Goal: Task Accomplishment & Management: Use online tool/utility

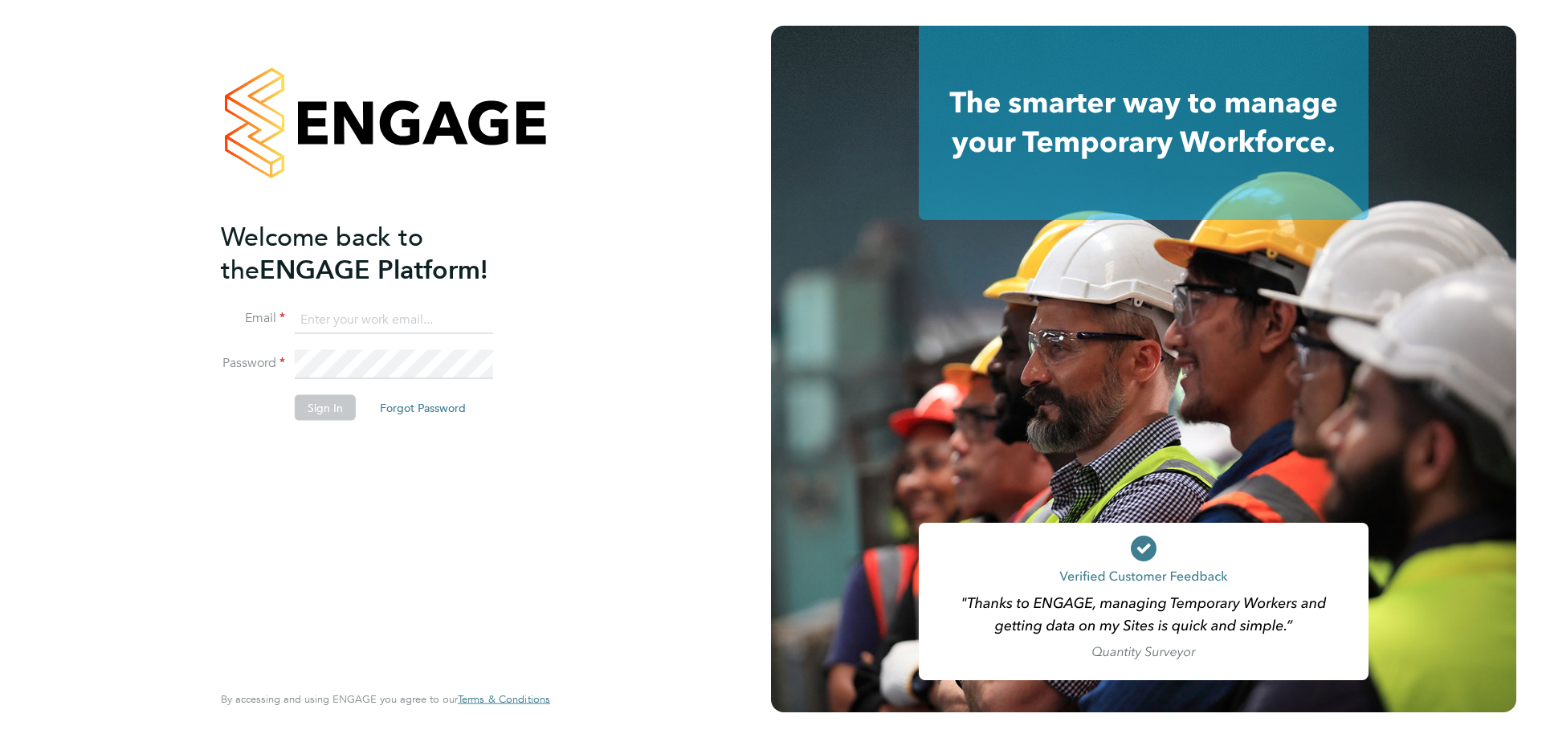
type input "stuartdouglas@itsconstruction.co.uk"
click at [322, 410] on button "Sign In" at bounding box center [325, 407] width 61 height 26
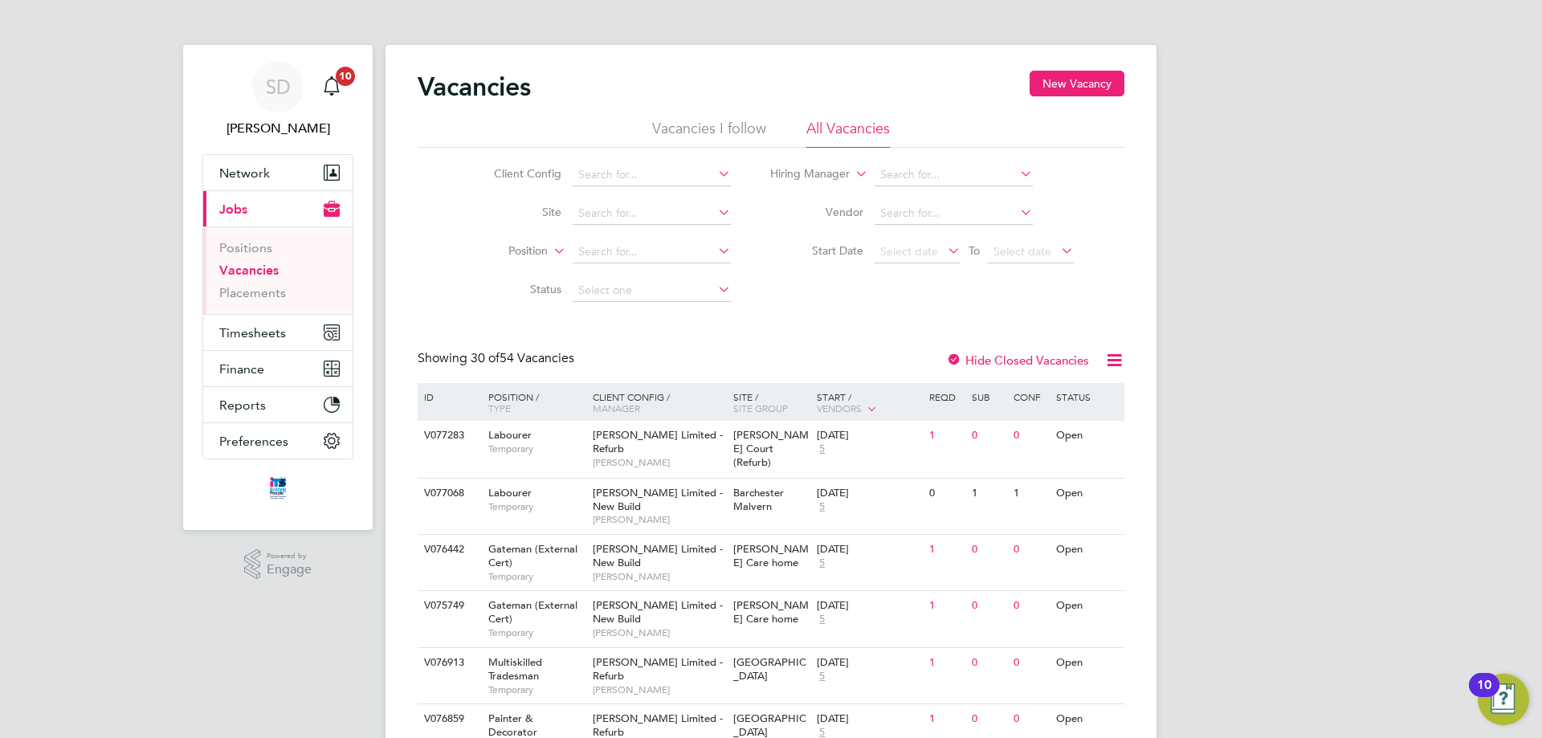
click at [715, 214] on icon at bounding box center [715, 212] width 0 height 22
click at [629, 236] on li "[GEOGRAPHIC_DATA]" at bounding box center [651, 236] width 160 height 22
type input "[GEOGRAPHIC_DATA]"
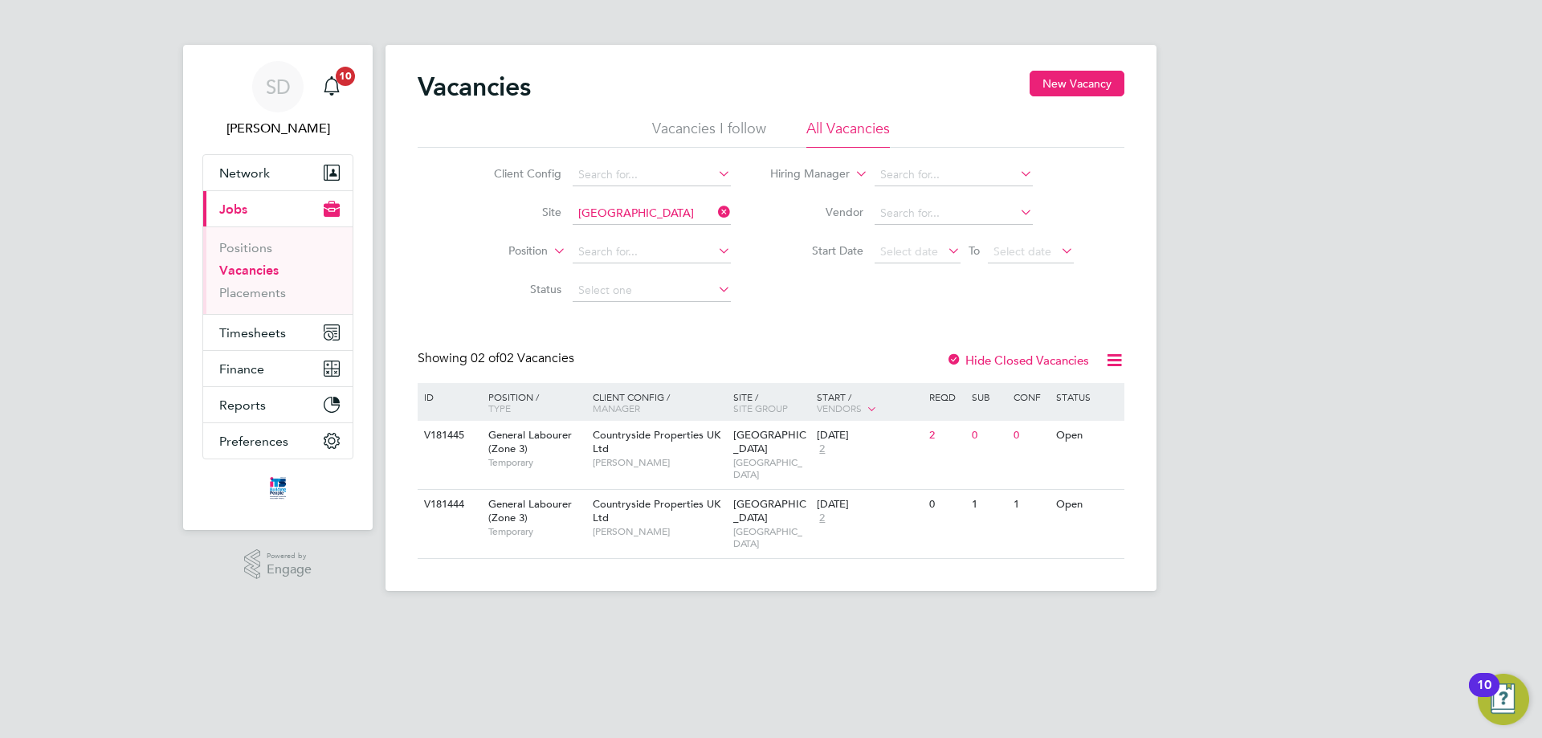
click at [945, 255] on icon at bounding box center [945, 250] width 0 height 22
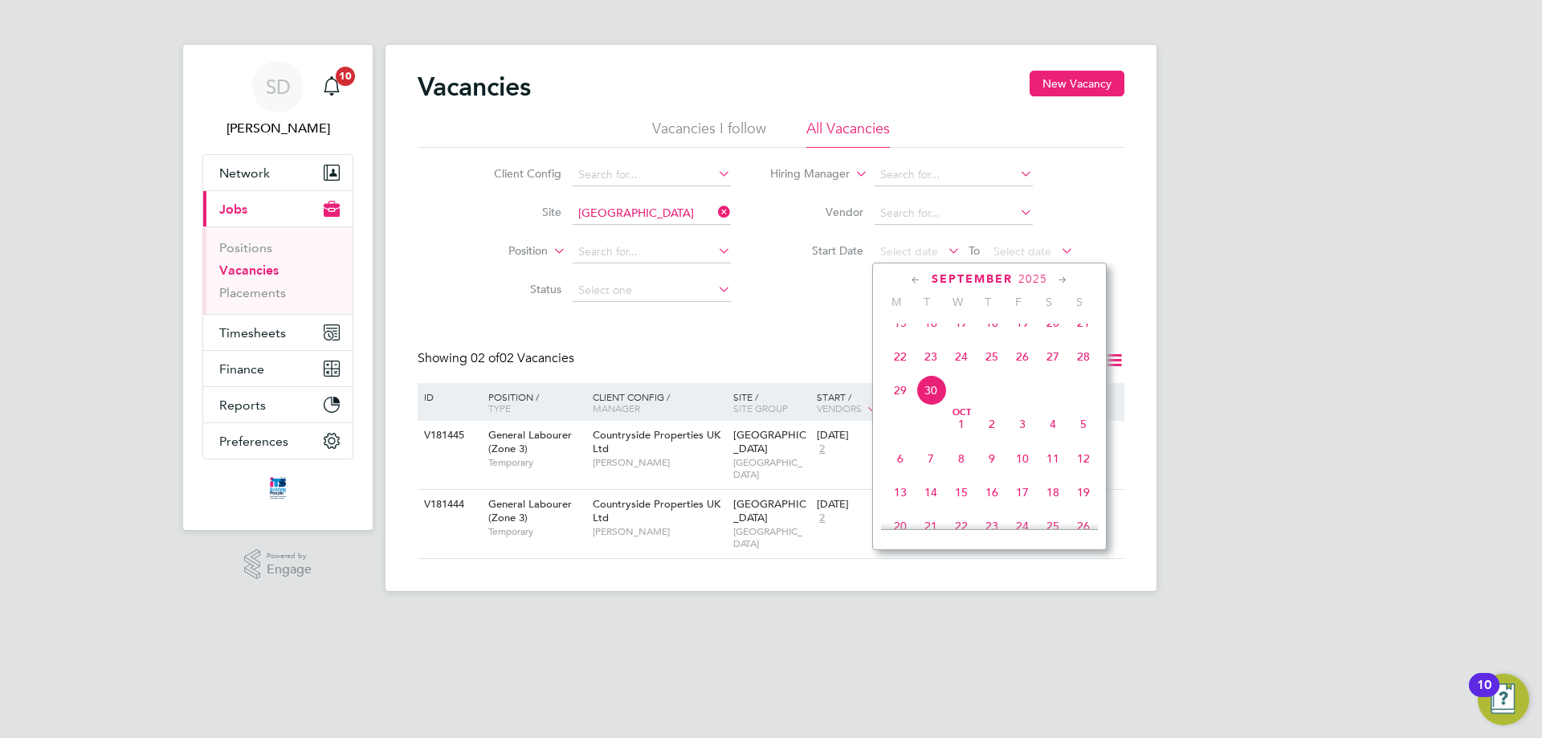
click at [908, 367] on span "22" at bounding box center [900, 356] width 31 height 31
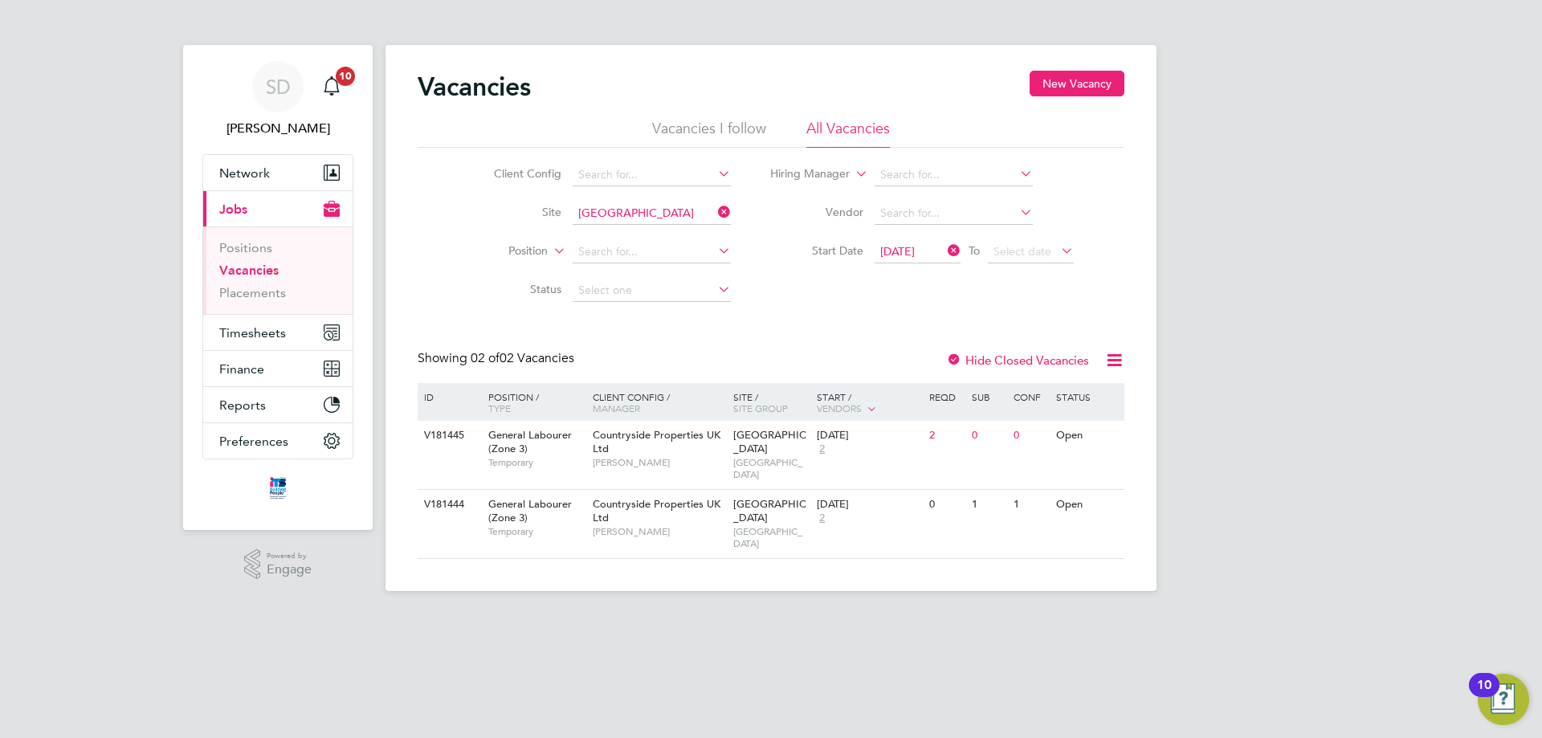
click at [1058, 247] on icon at bounding box center [1058, 250] width 0 height 22
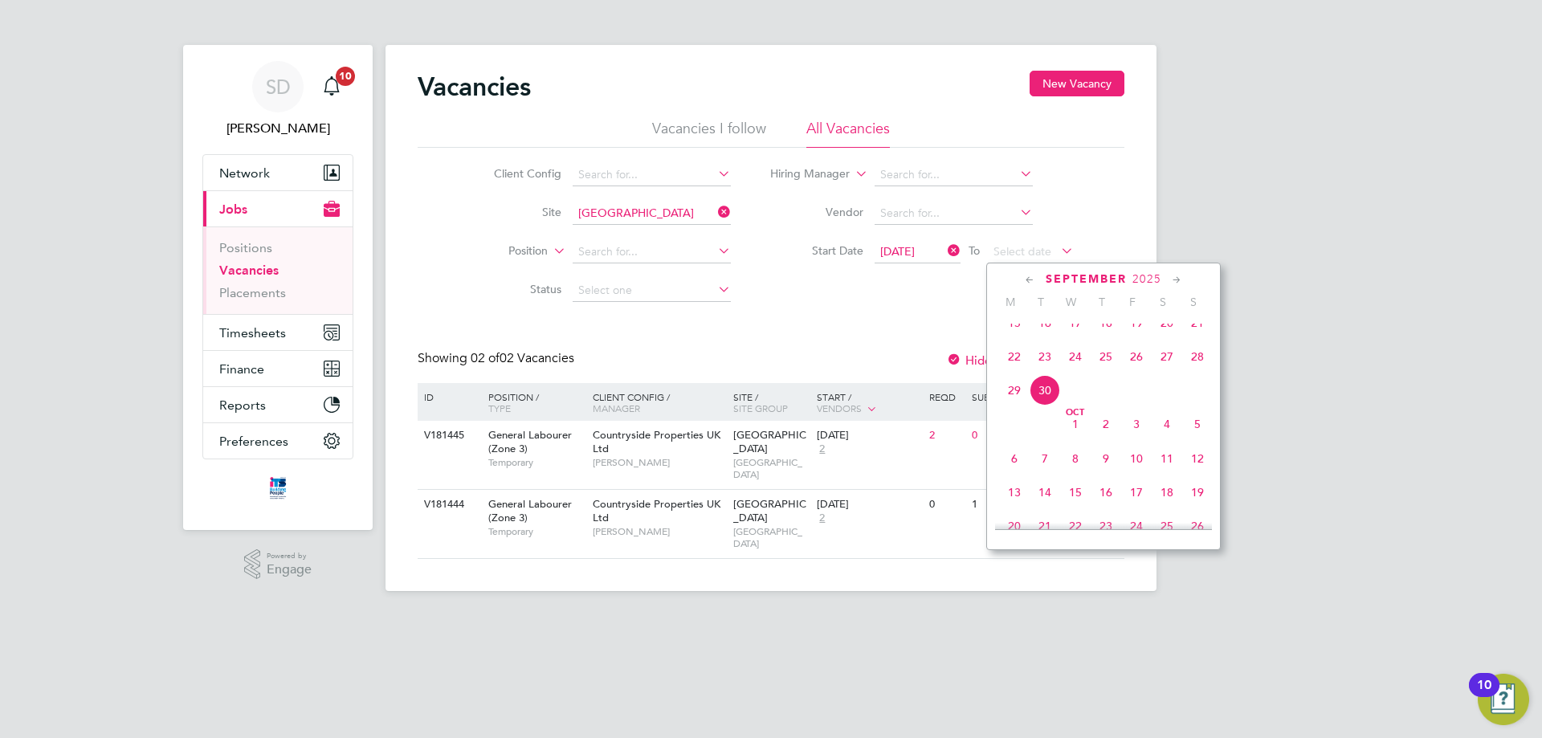
click at [1194, 372] on span "28" at bounding box center [1197, 356] width 31 height 31
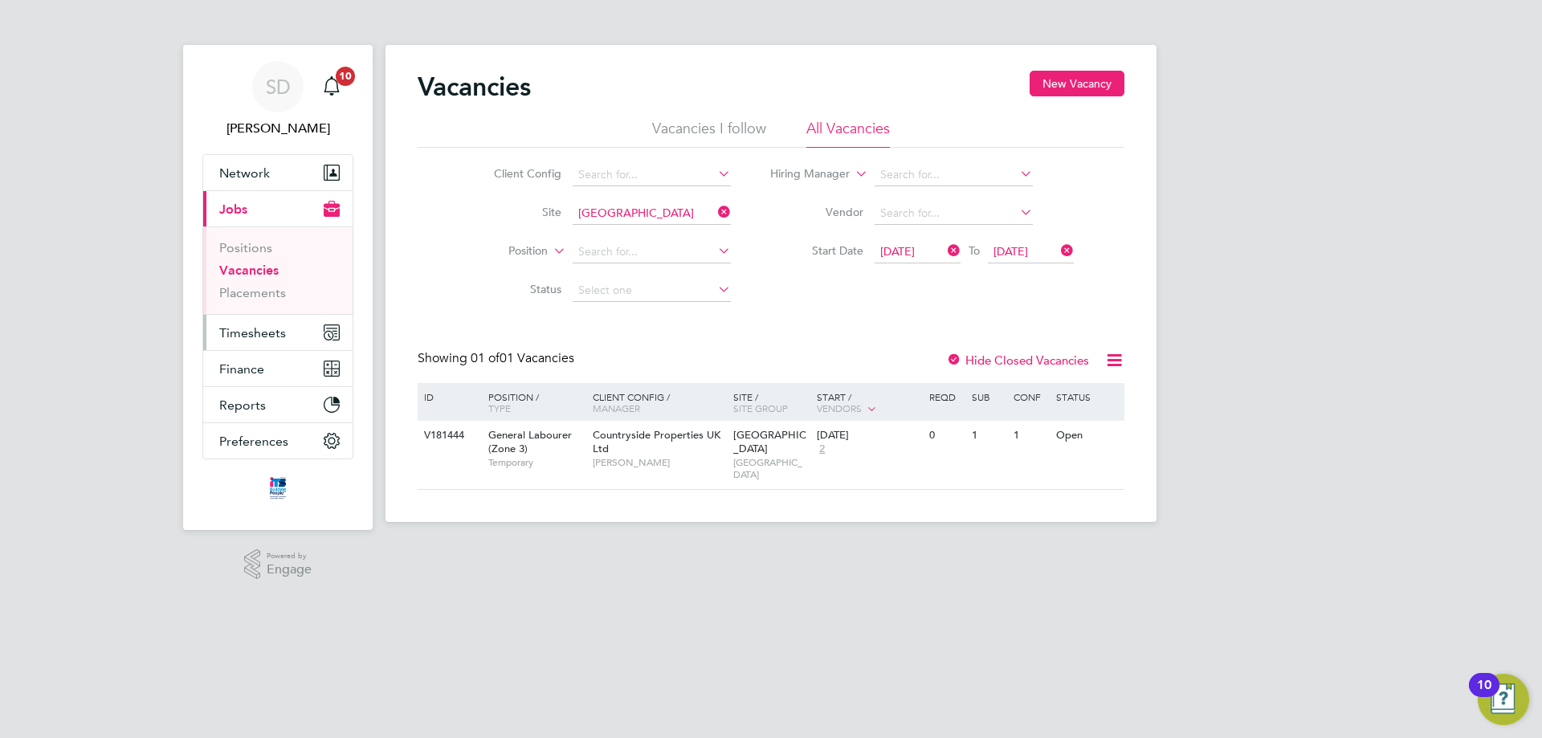
click at [249, 329] on span "Timesheets" at bounding box center [252, 332] width 67 height 15
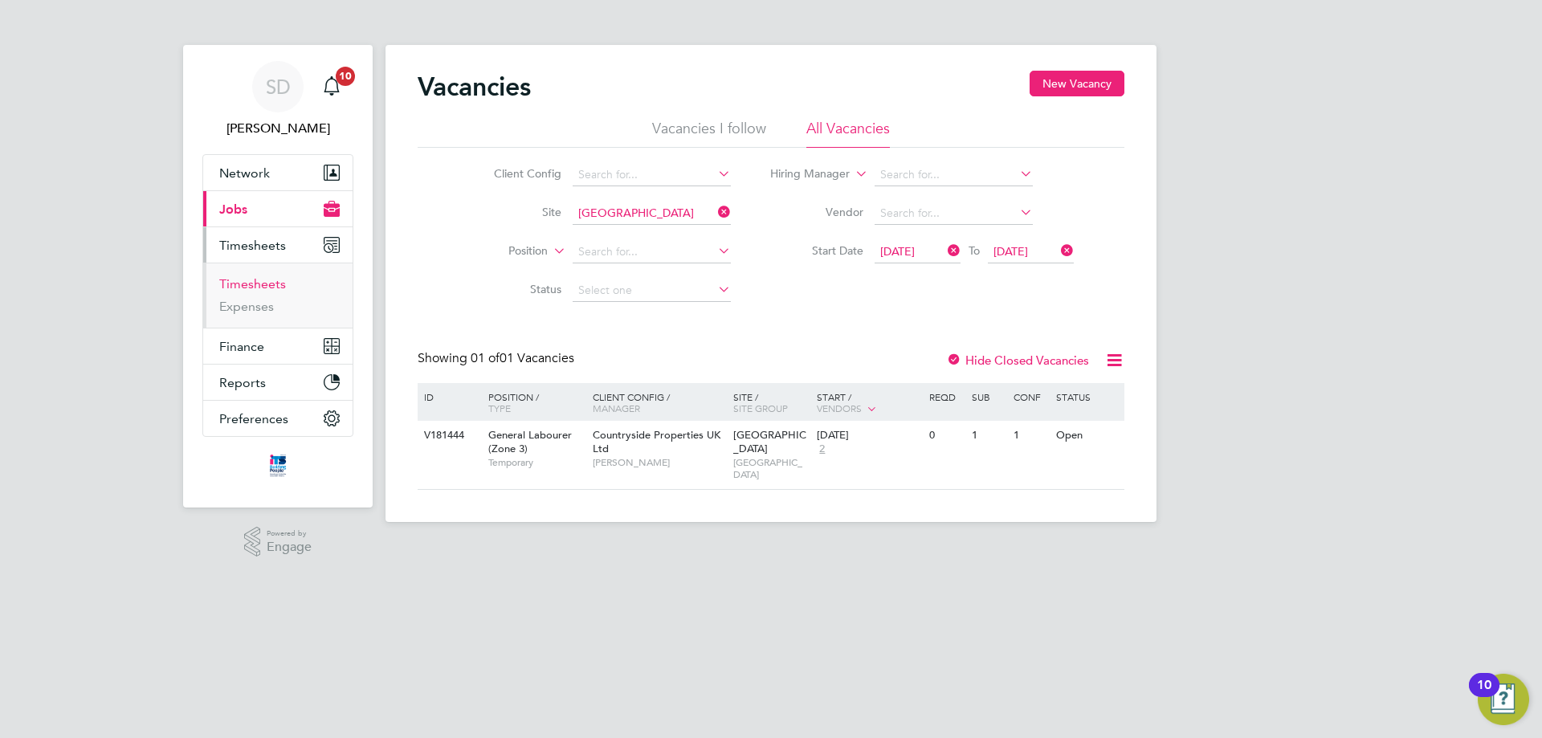
click at [250, 280] on link "Timesheets" at bounding box center [252, 283] width 67 height 15
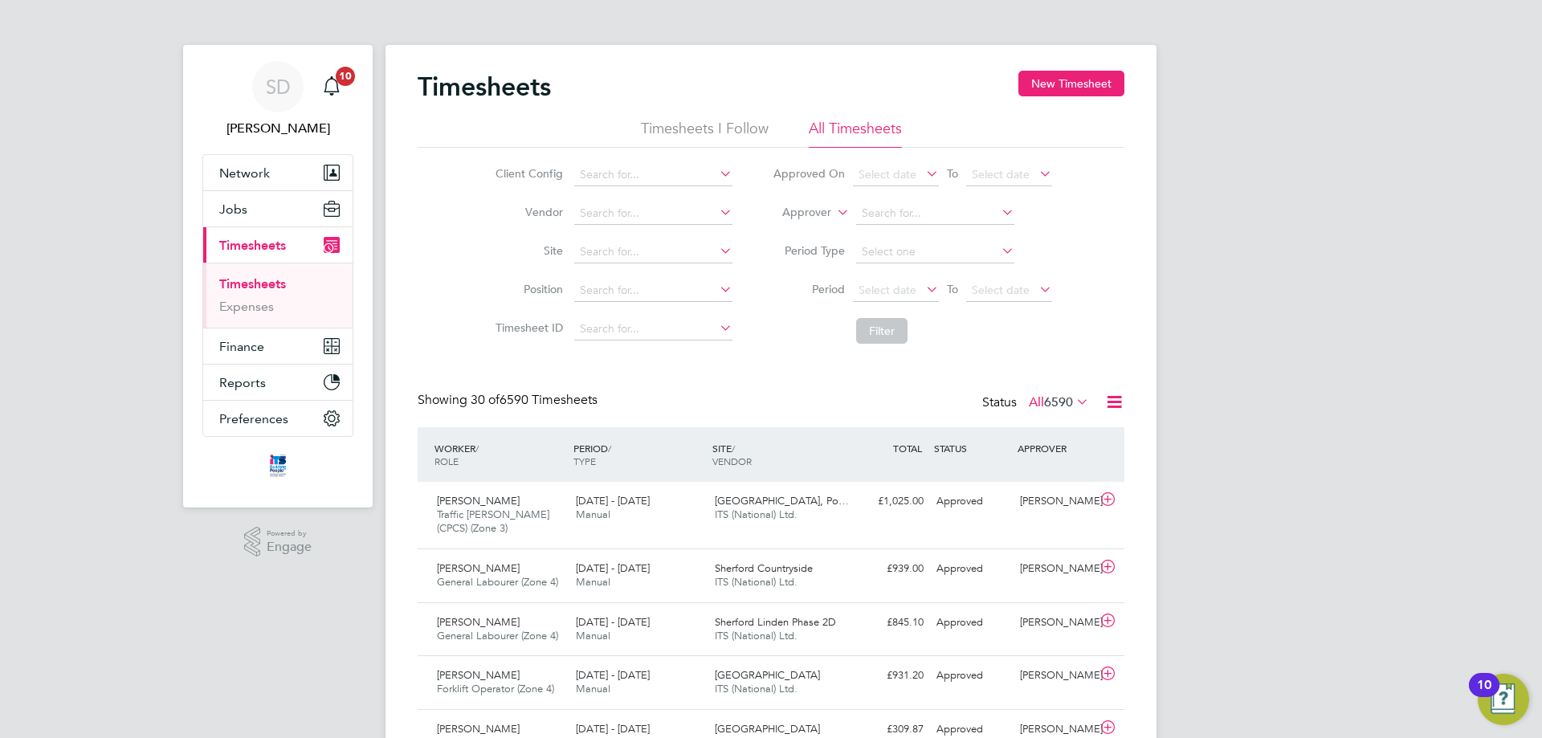
click at [717, 248] on icon at bounding box center [717, 250] width 0 height 22
click at [687, 270] on b "Cloud" at bounding box center [673, 274] width 32 height 14
type input "[GEOGRAPHIC_DATA]"
click at [896, 284] on span "Select date" at bounding box center [888, 290] width 58 height 14
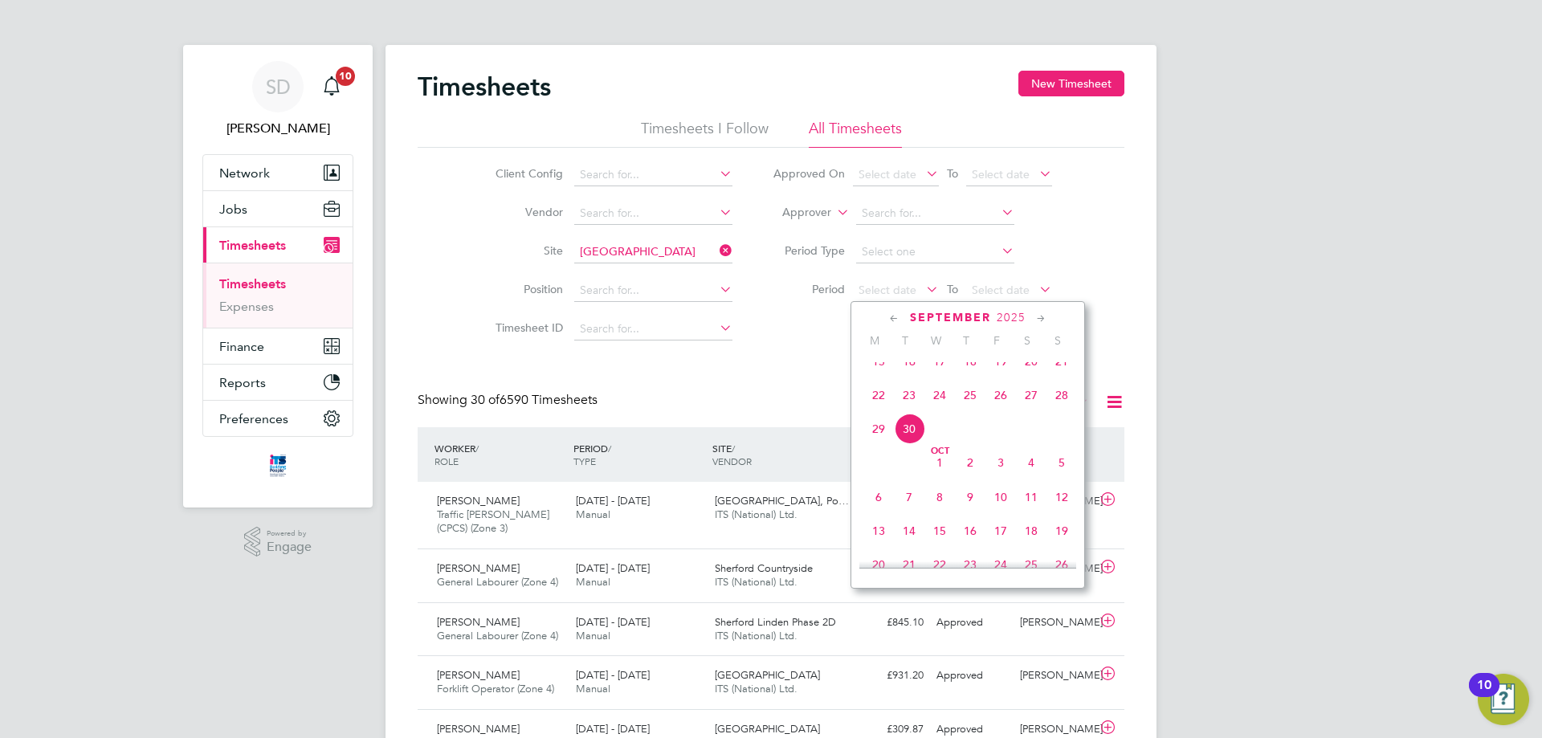
click at [880, 410] on span "22" at bounding box center [879, 395] width 31 height 31
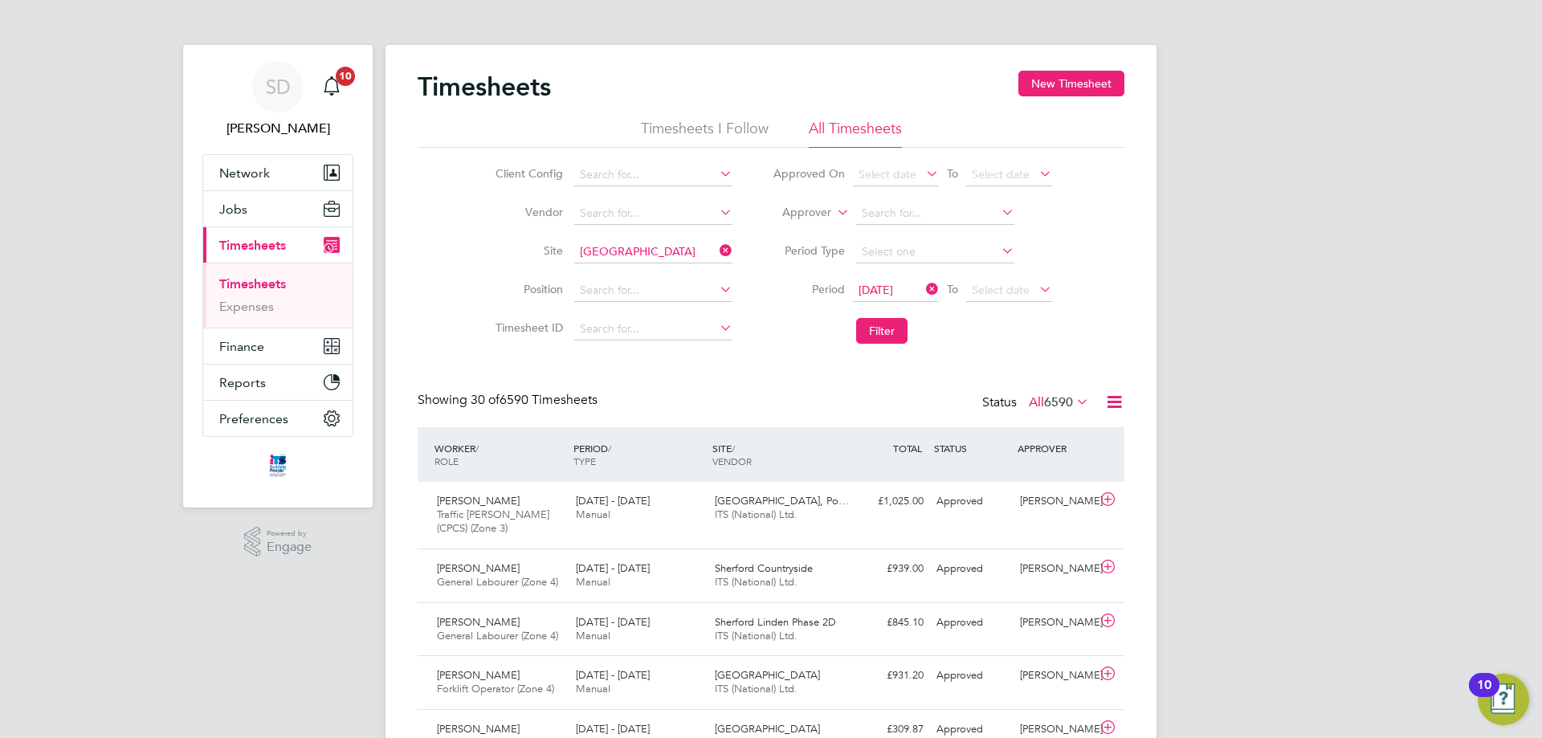
click at [1036, 288] on icon at bounding box center [1036, 289] width 0 height 22
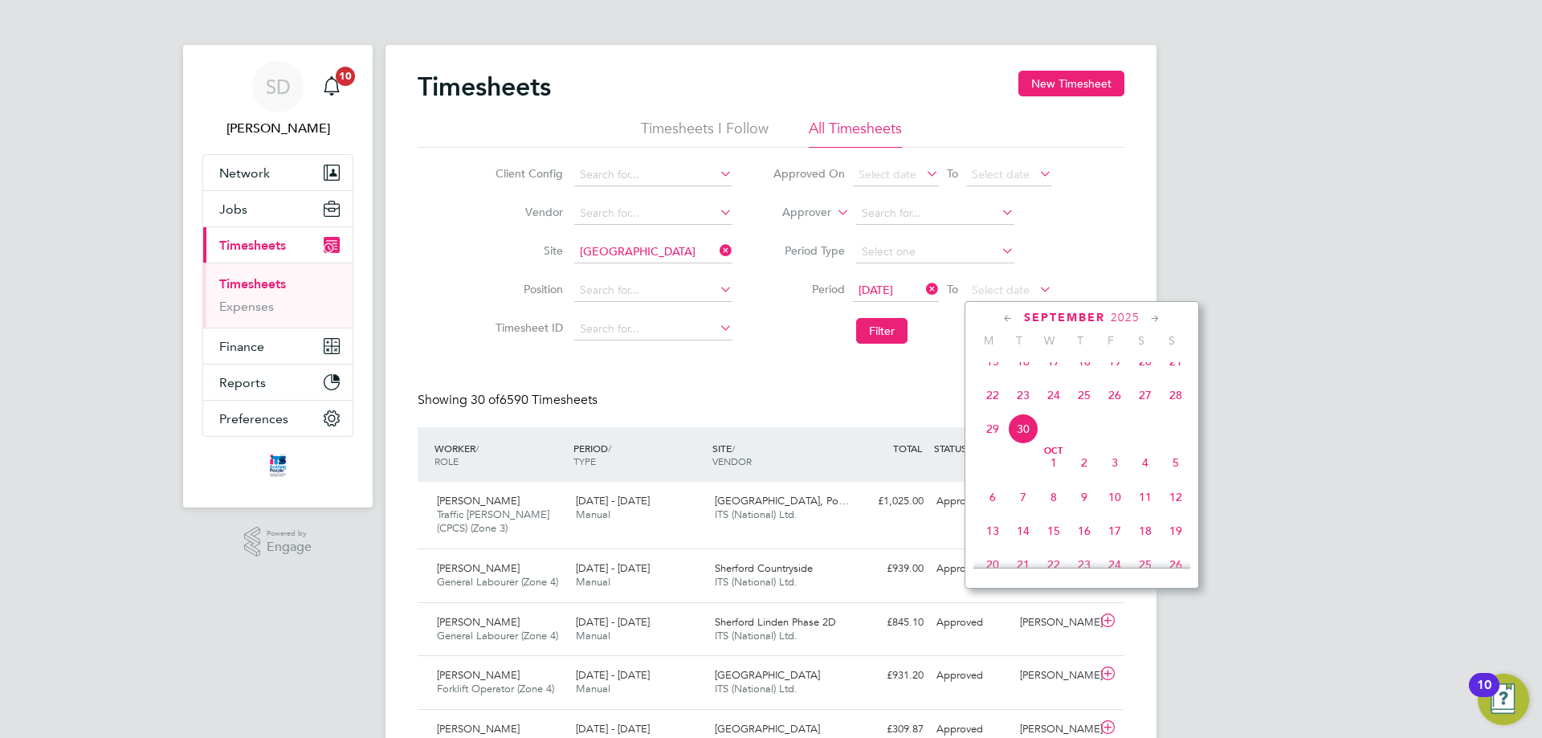
click at [1180, 405] on span "28" at bounding box center [1176, 395] width 31 height 31
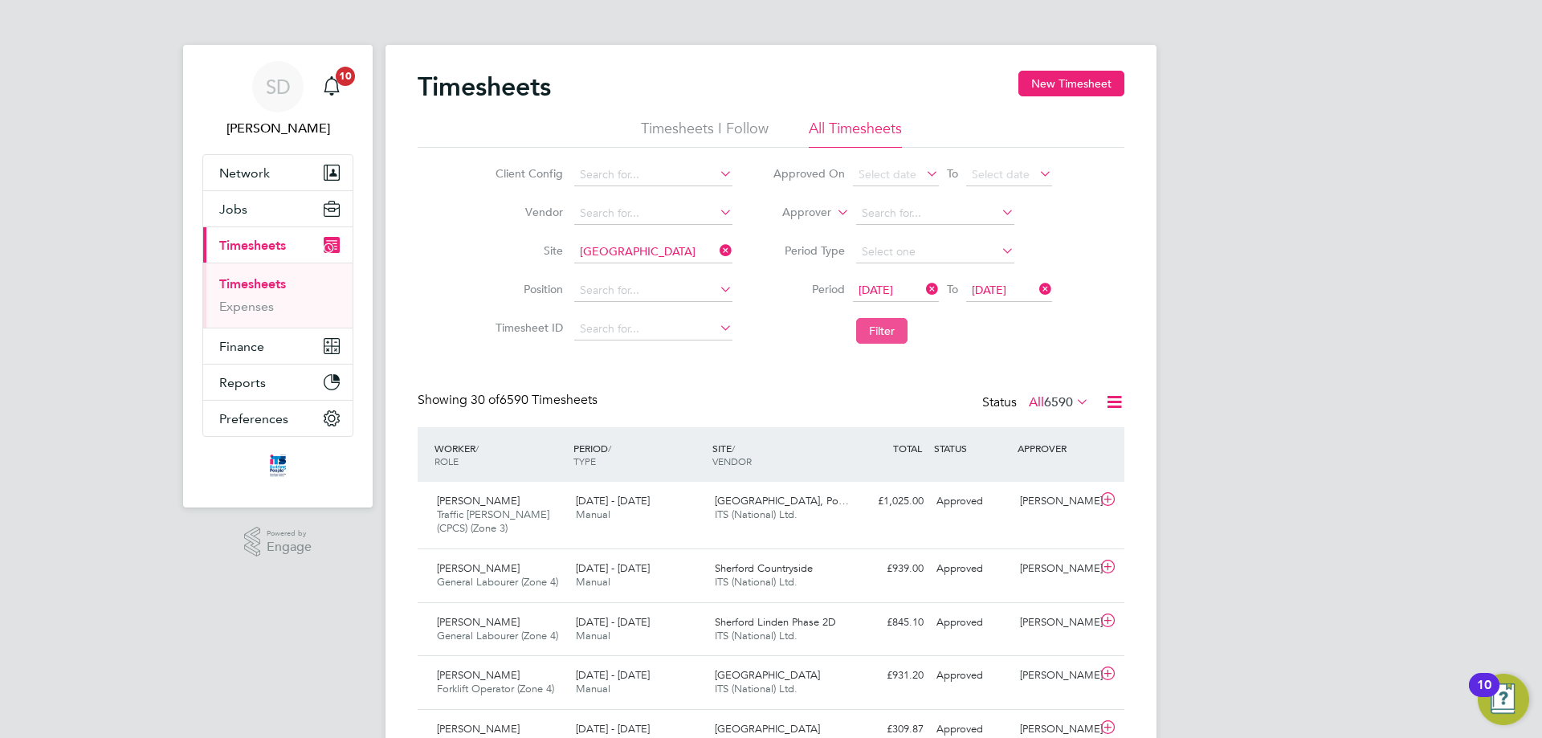
click at [896, 332] on button "Filter" at bounding box center [881, 331] width 51 height 26
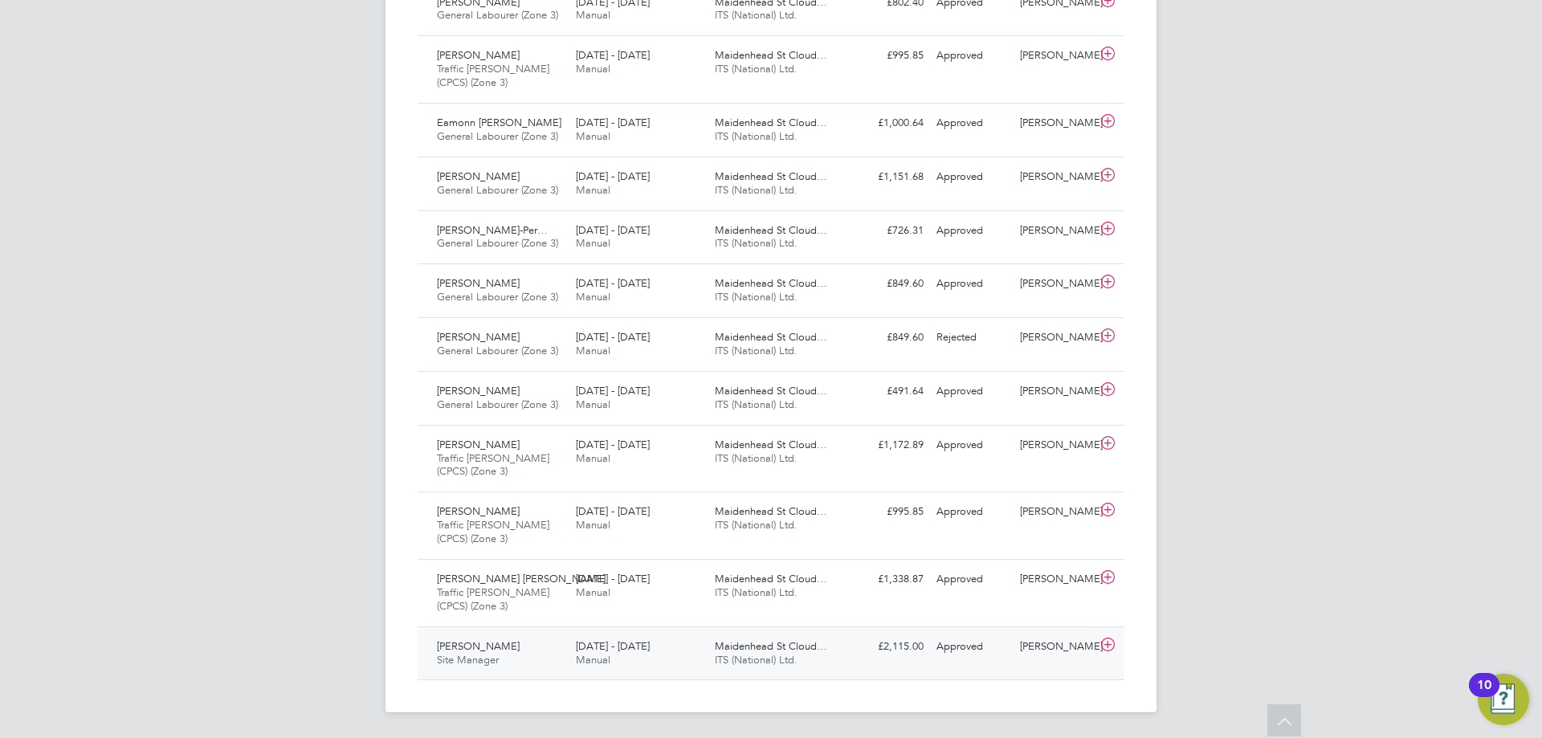
click at [762, 661] on span "ITS (National) Ltd." at bounding box center [756, 660] width 83 height 14
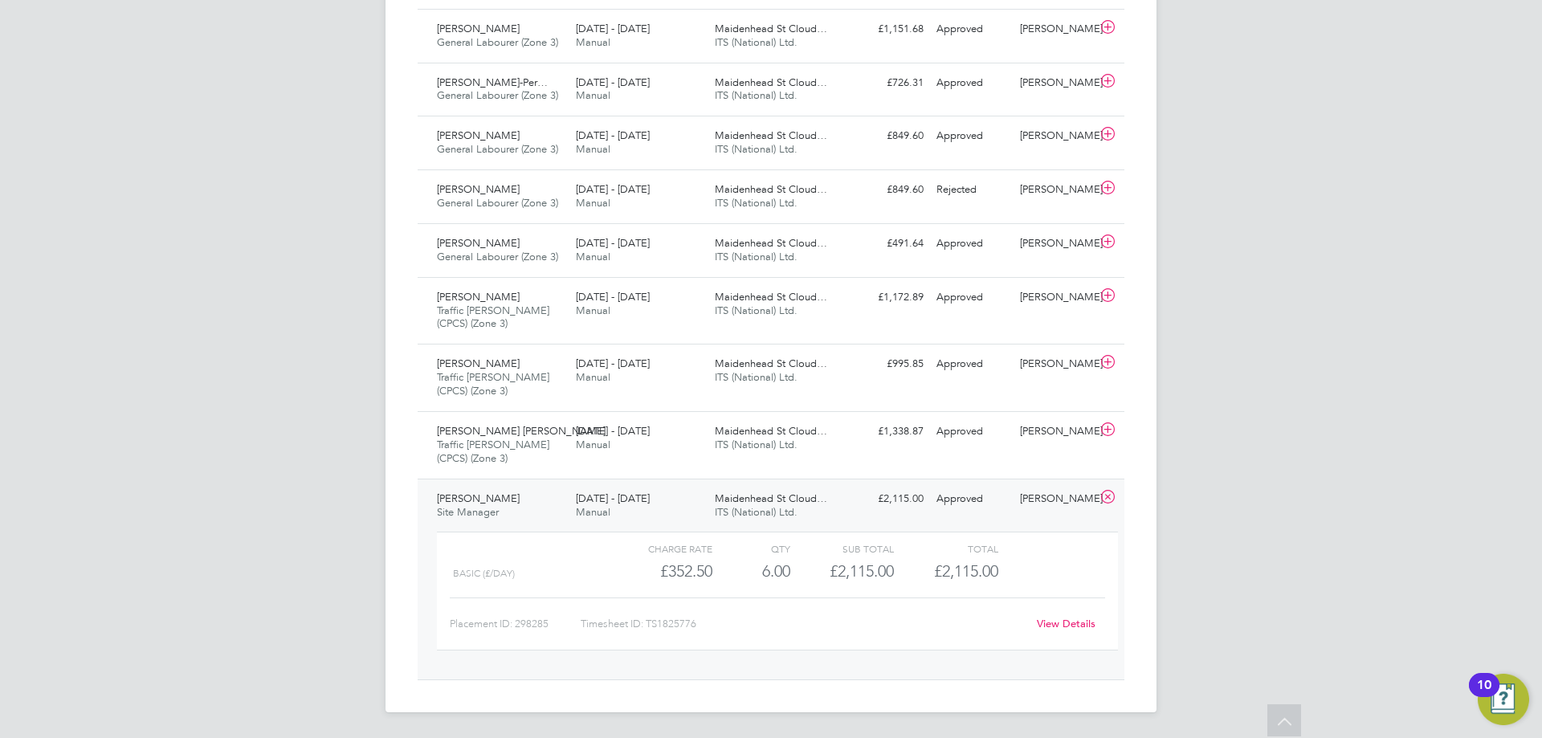
click at [1076, 624] on link "View Details" at bounding box center [1066, 624] width 59 height 14
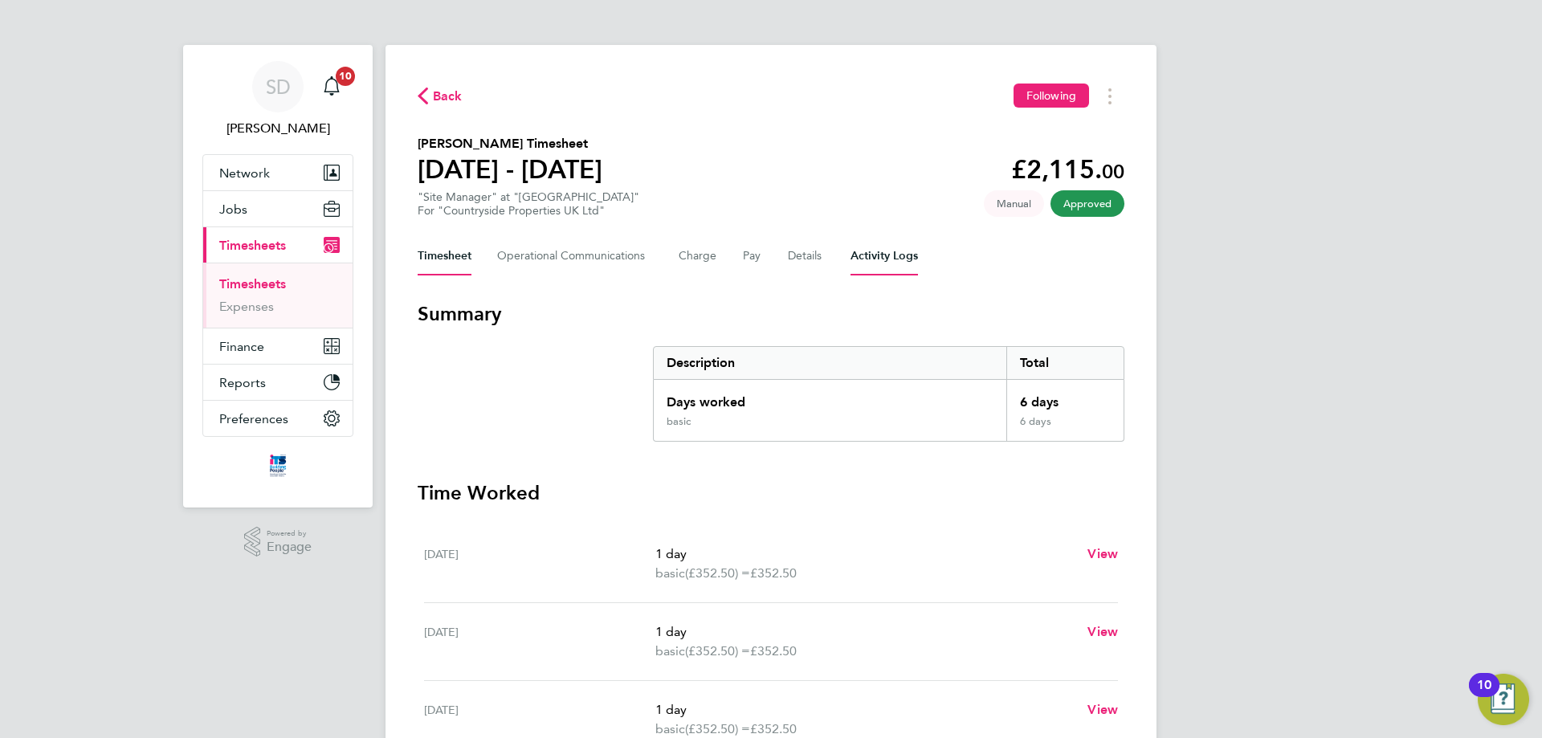
click at [872, 259] on Logs-tab "Activity Logs" at bounding box center [884, 256] width 67 height 39
